Goal: Task Accomplishment & Management: Complete application form

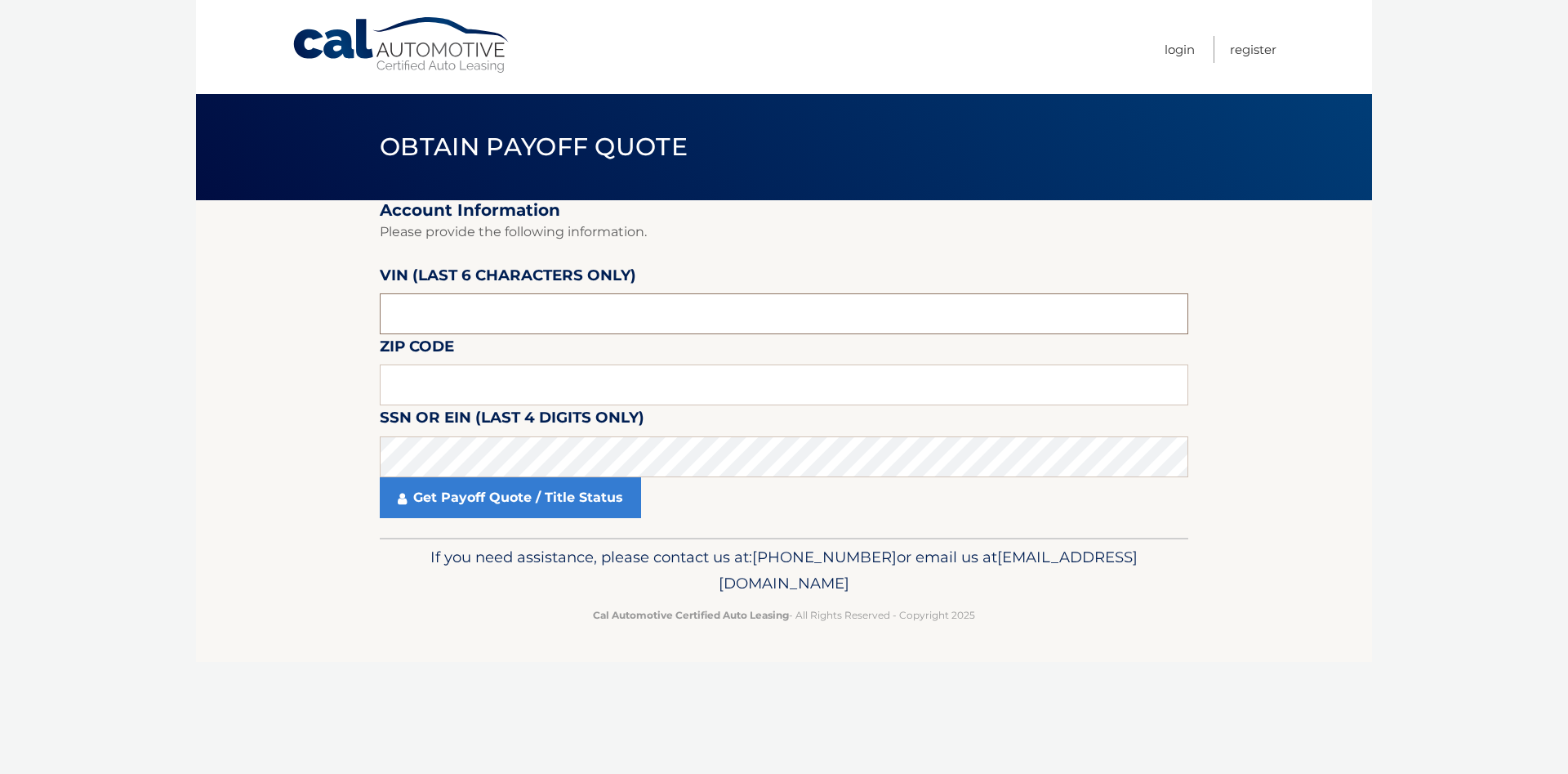
click at [595, 295] on input "text" at bounding box center [784, 314] width 808 height 41
paste input "213605"
type input "213605"
click at [337, 51] on link "Cal Automotive" at bounding box center [402, 46] width 220 height 58
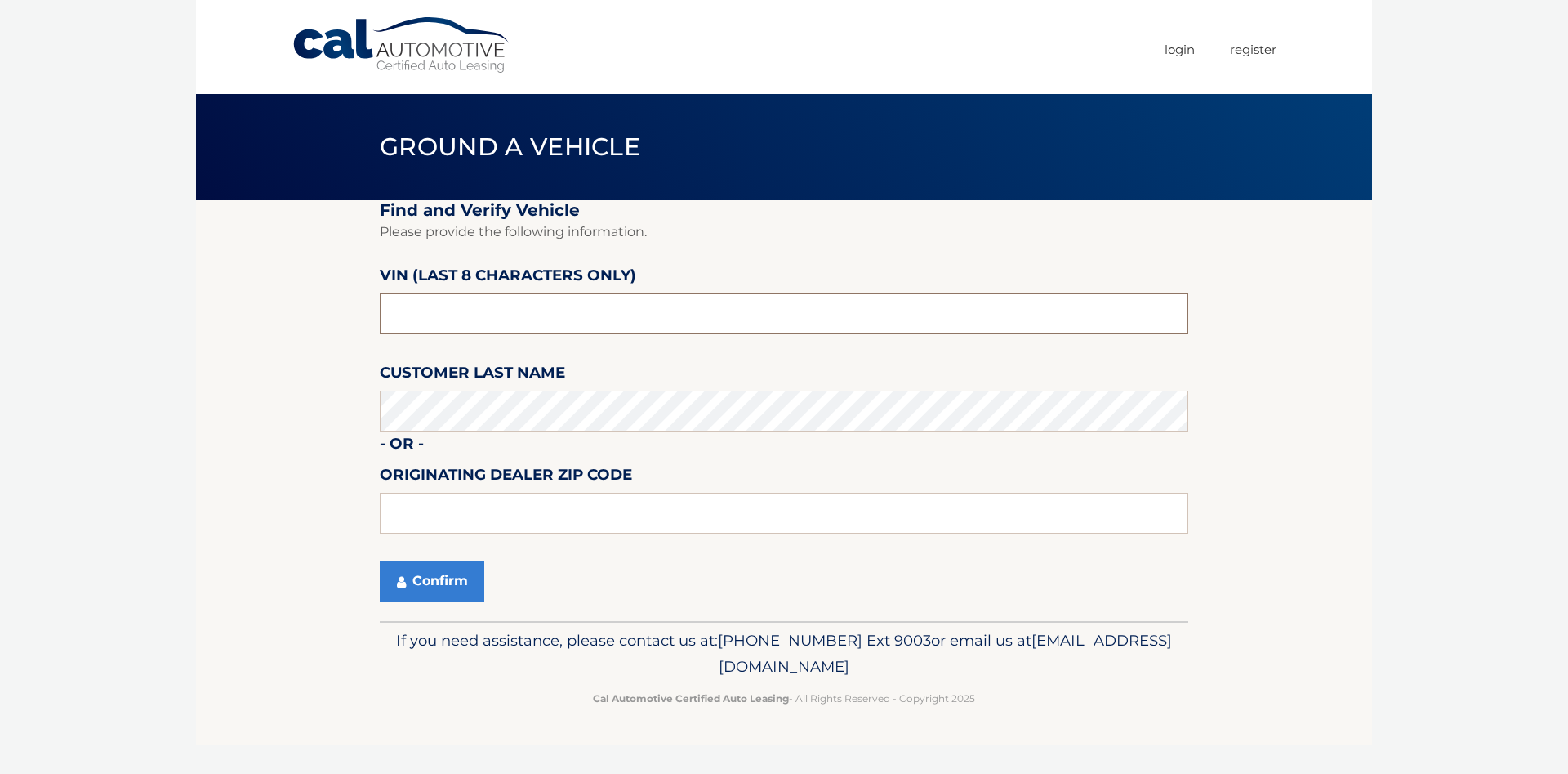
click at [568, 319] on input "text" at bounding box center [784, 314] width 808 height 41
paste input "PC213605"
type input "PC213605"
click at [451, 598] on button "Confirm" at bounding box center [432, 581] width 105 height 41
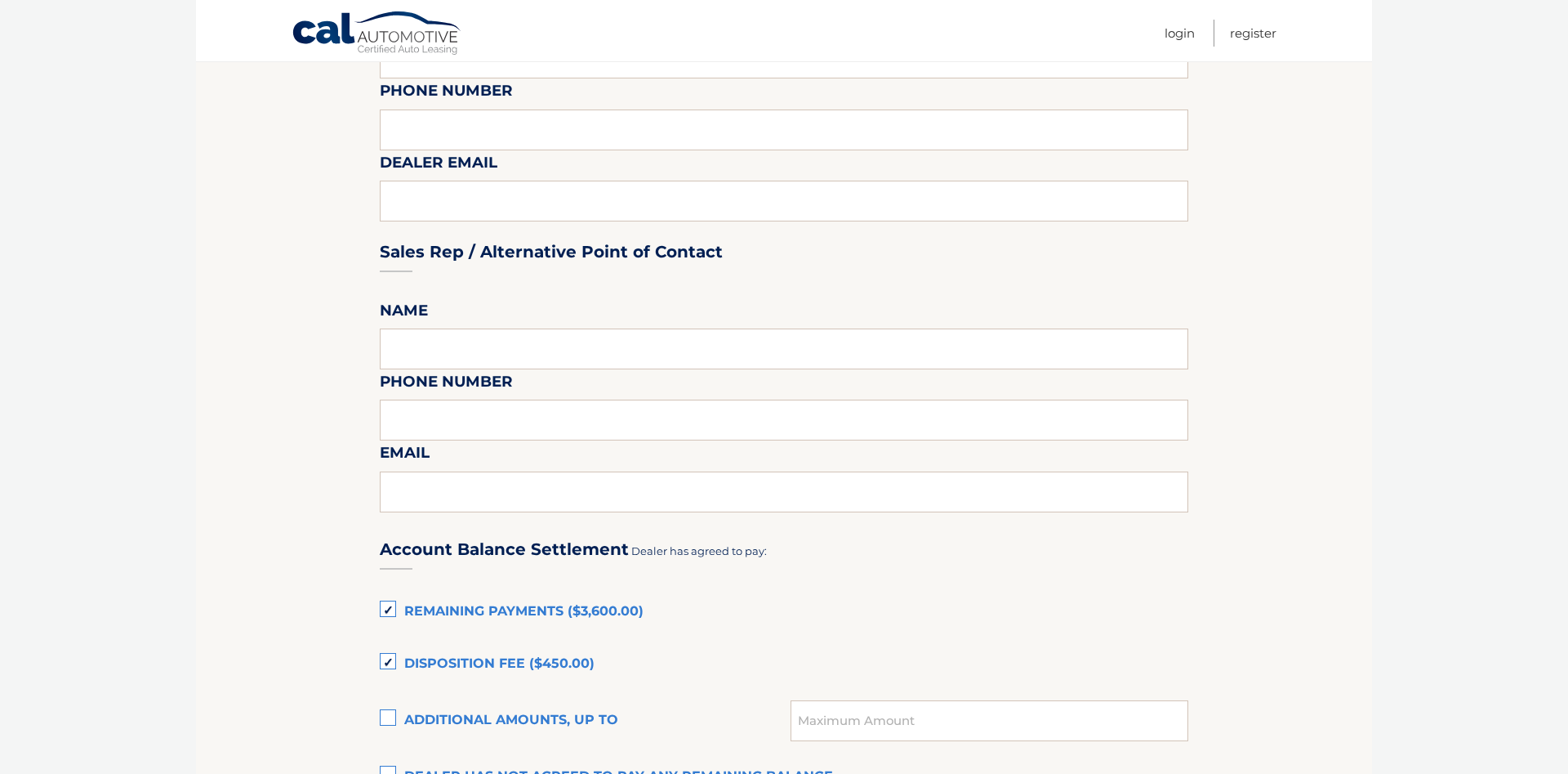
scroll to position [1084, 0]
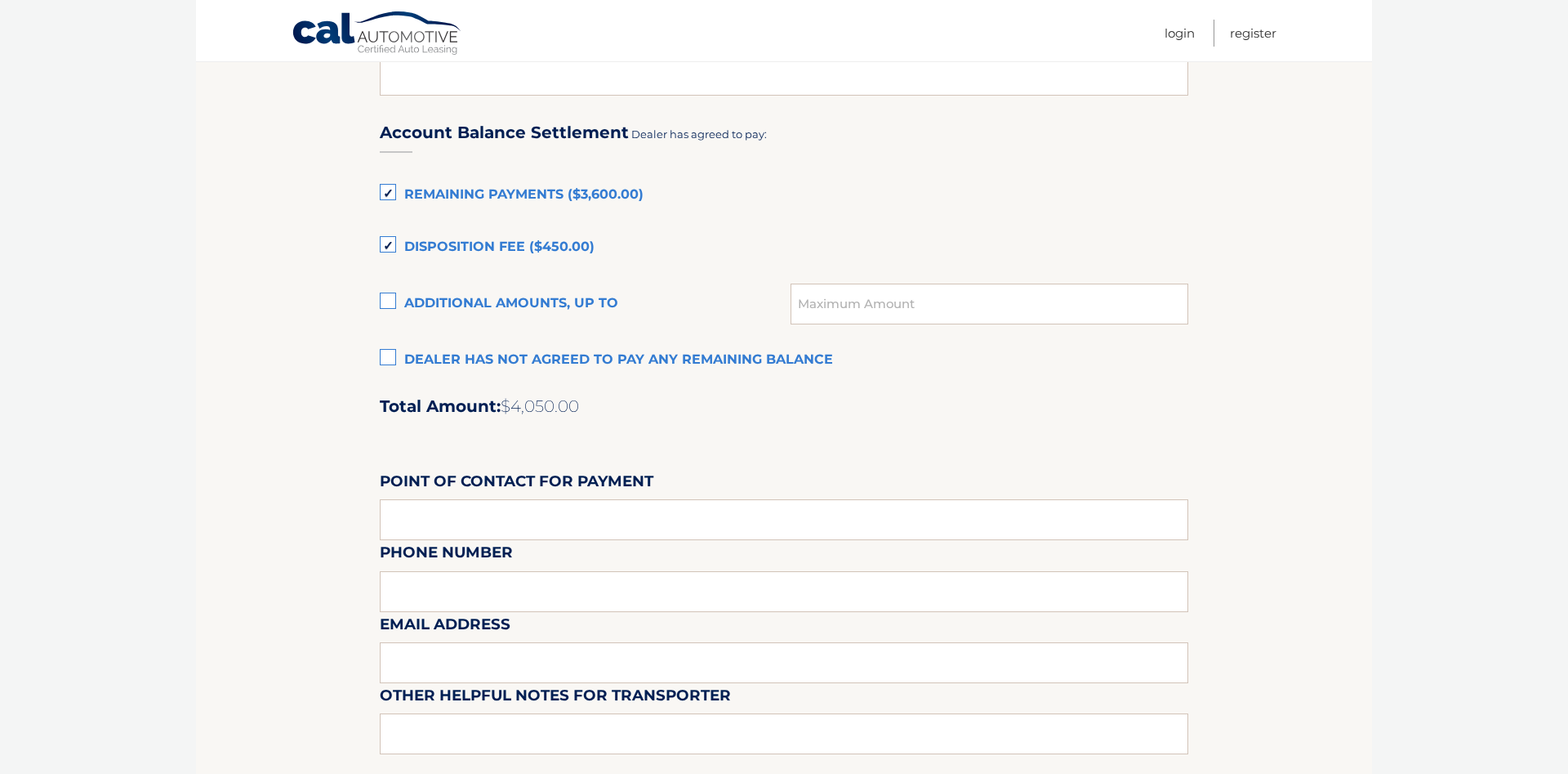
click at [501, 242] on label "Disposition Fee ($450.00)" at bounding box center [784, 248] width 808 height 33
click at [0, 0] on input "Disposition Fee ($450.00)" at bounding box center [0, 0] width 0 height 0
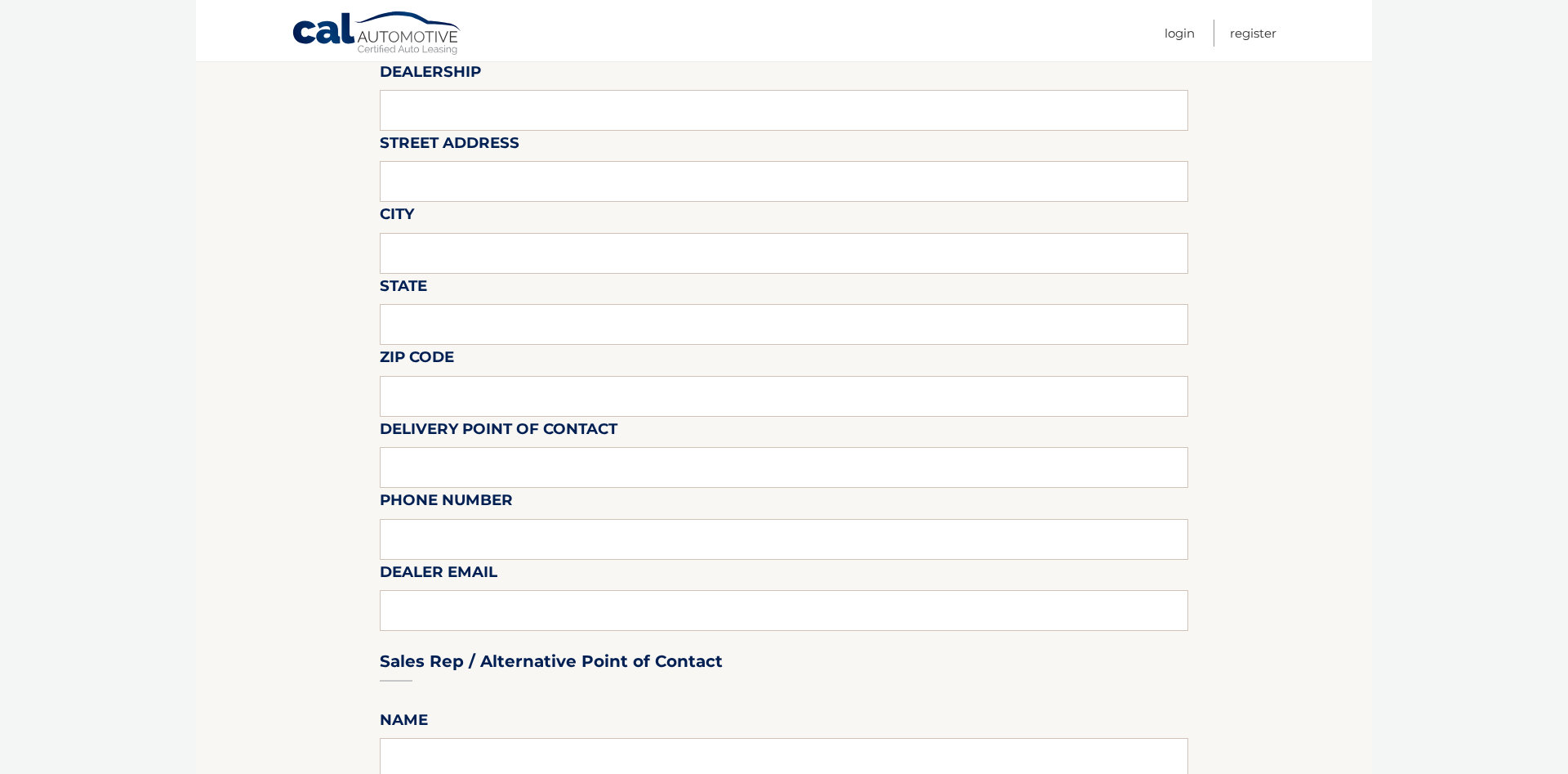
scroll to position [0, 0]
